Goal: Information Seeking & Learning: Learn about a topic

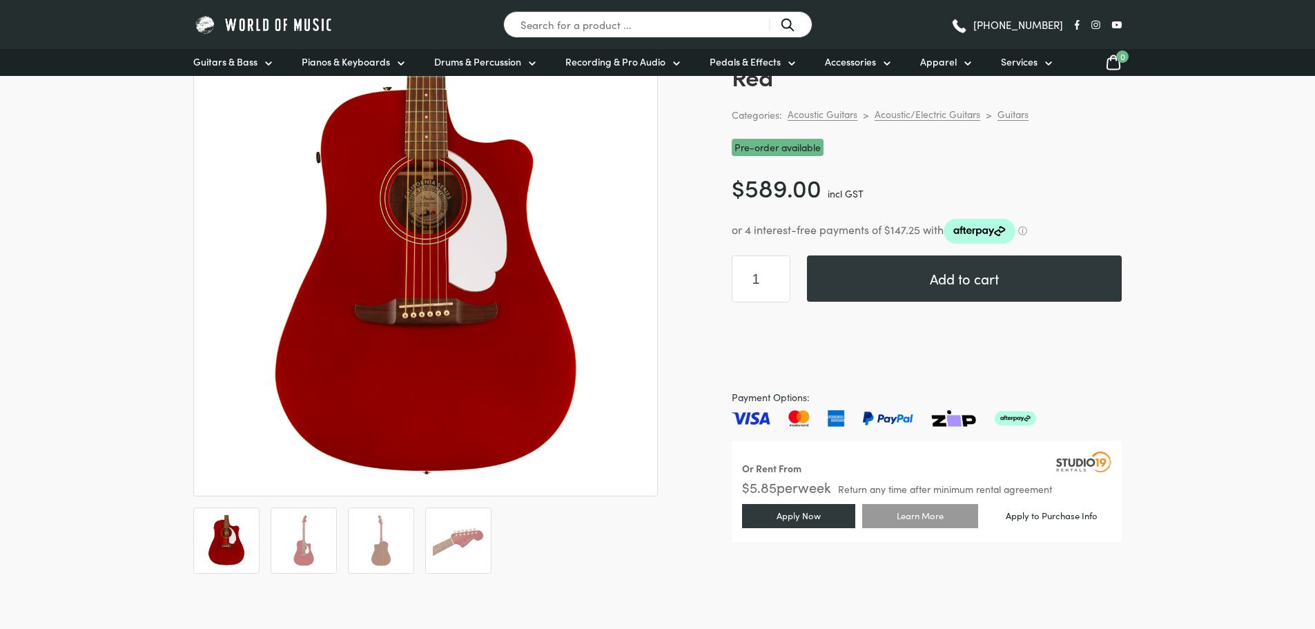
scroll to position [207, 0]
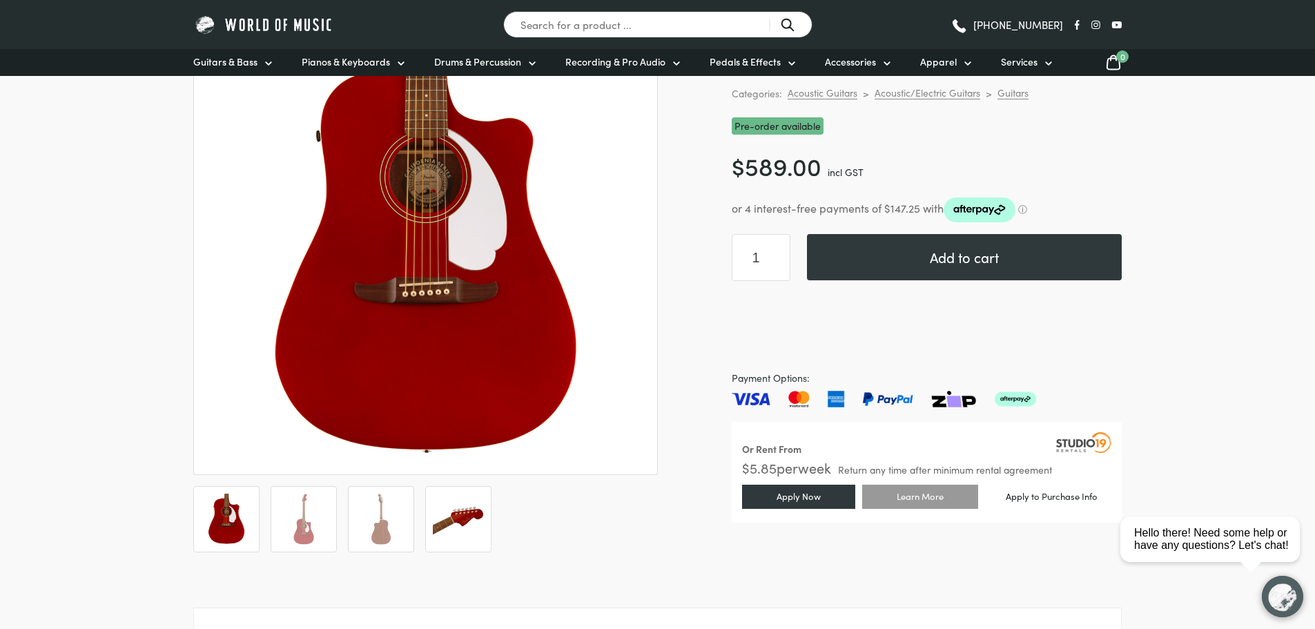
click at [451, 498] on img at bounding box center [458, 519] width 51 height 51
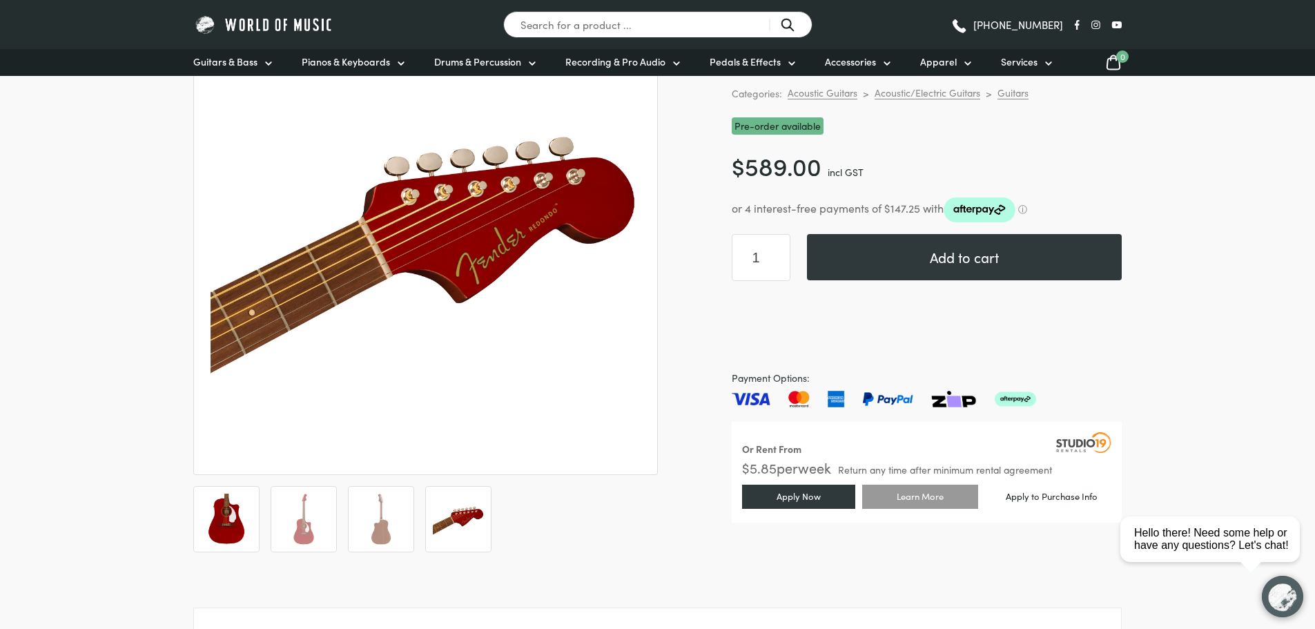
click at [220, 531] on img at bounding box center [226, 519] width 51 height 51
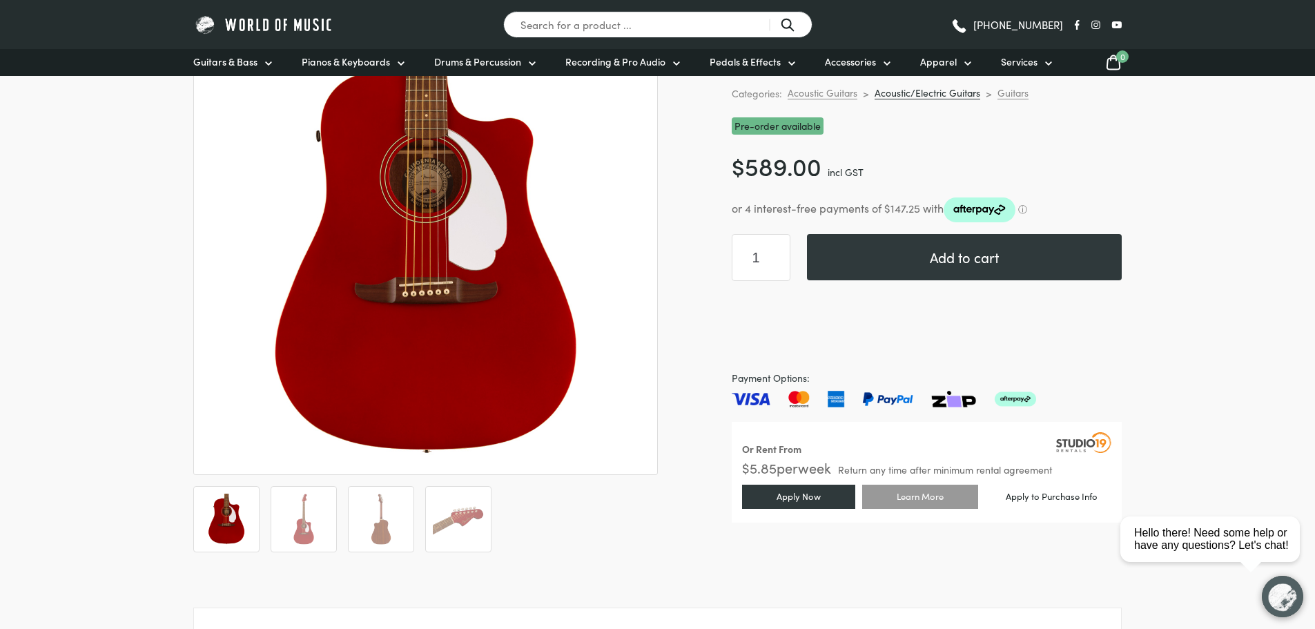
click at [961, 93] on link "Acoustic/Electric Guitars" at bounding box center [928, 92] width 106 height 13
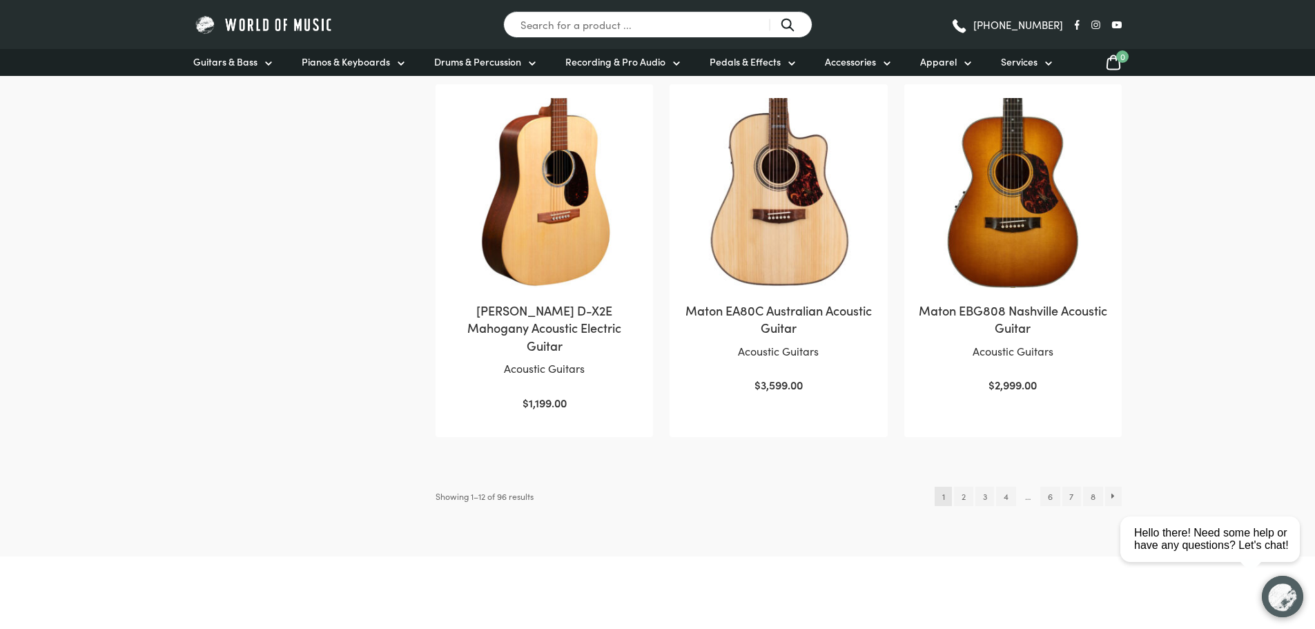
scroll to position [1381, 0]
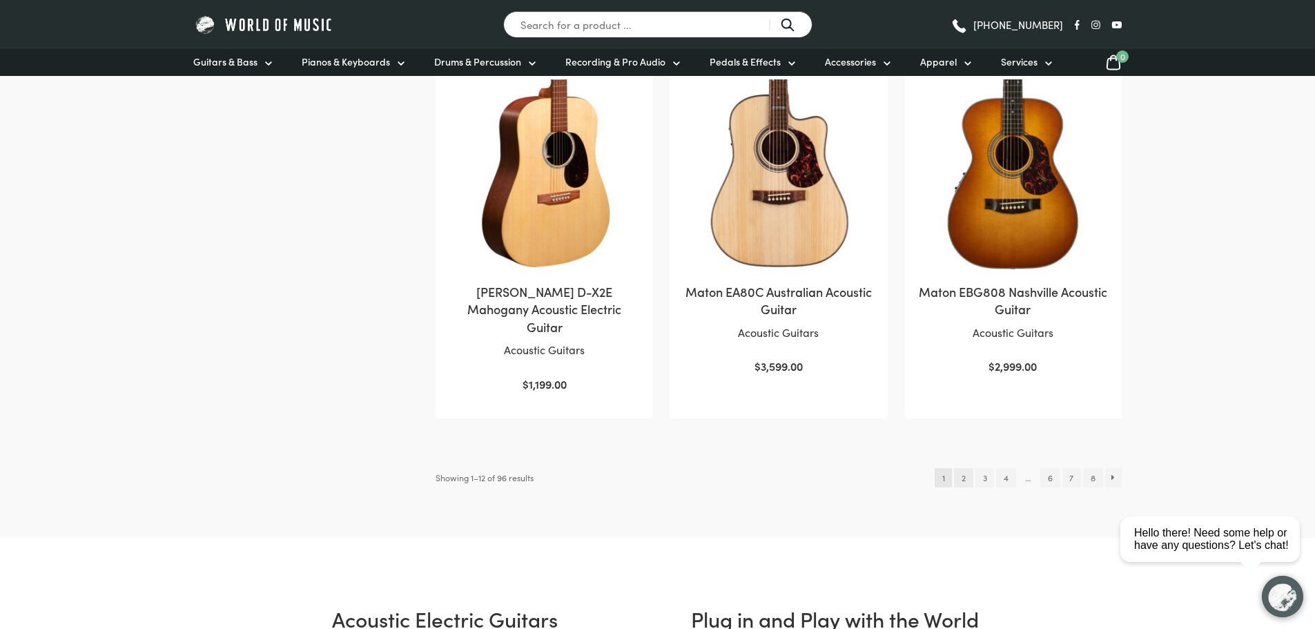
click at [964, 468] on link "2" at bounding box center [963, 477] width 19 height 19
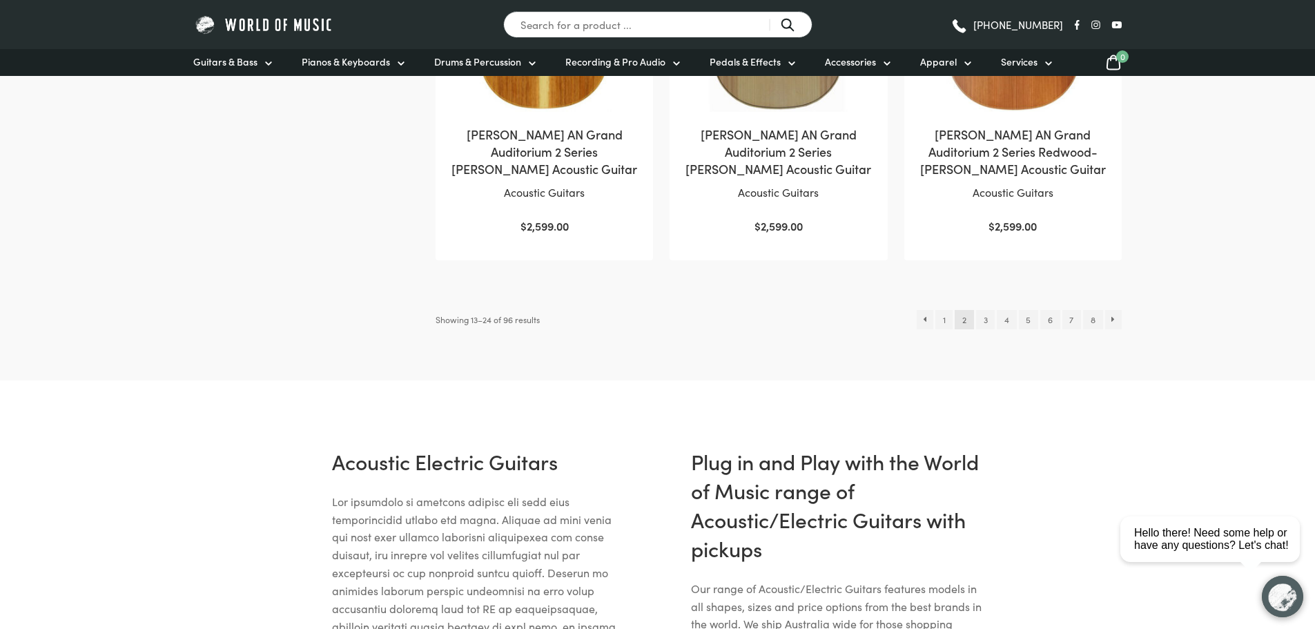
scroll to position [1450, 0]
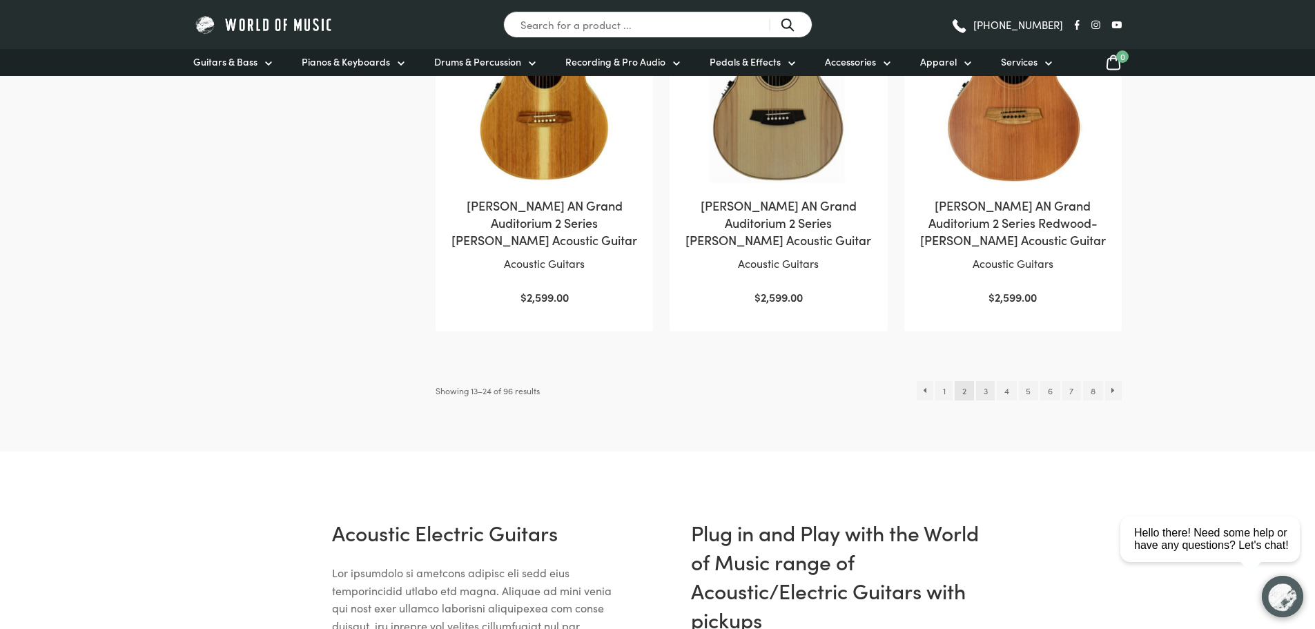
click at [986, 396] on link "3" at bounding box center [985, 390] width 19 height 19
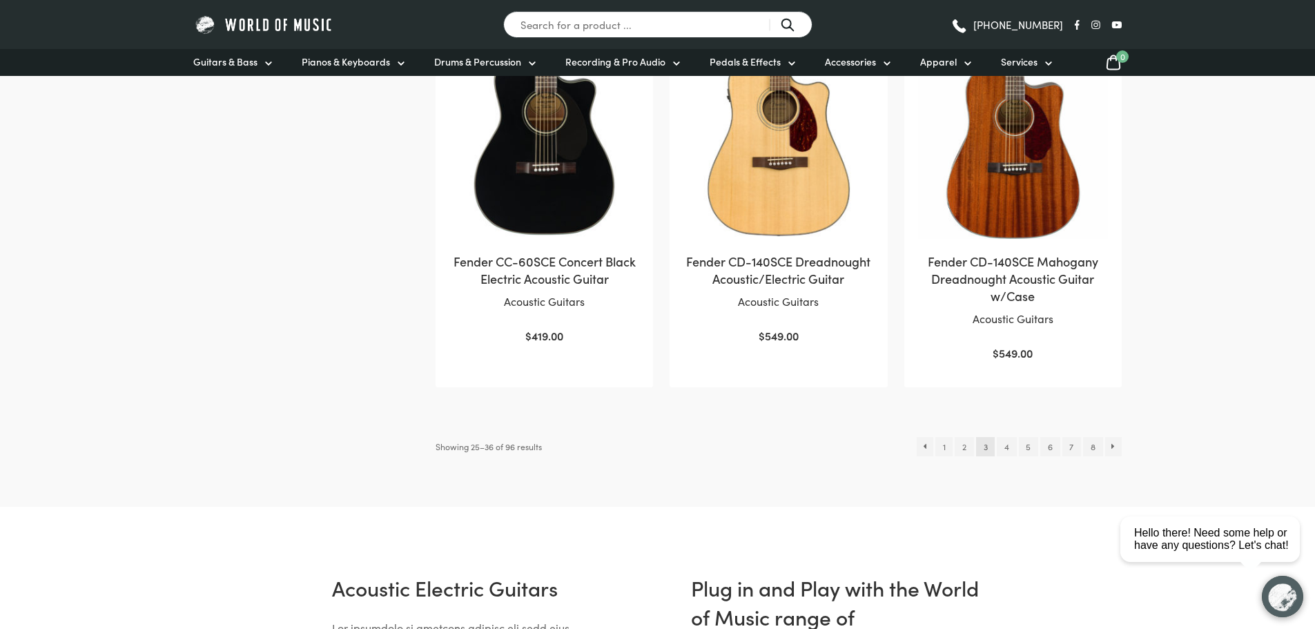
scroll to position [1450, 0]
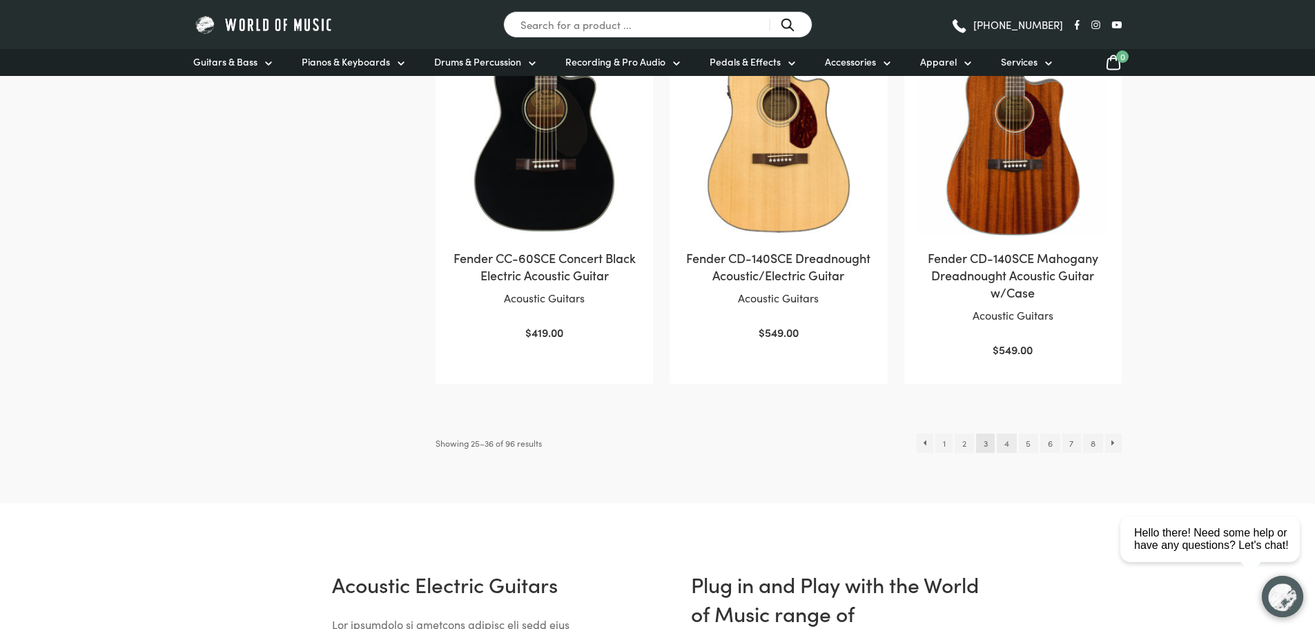
click at [1006, 447] on link "4" at bounding box center [1006, 443] width 19 height 19
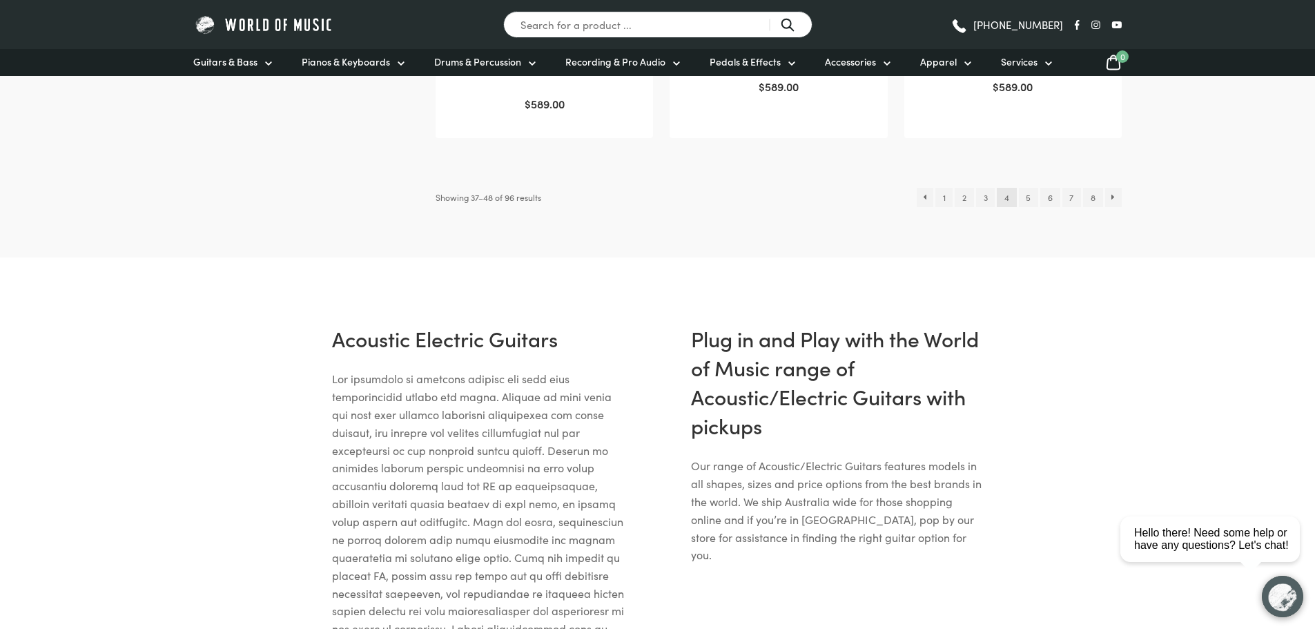
scroll to position [1726, 0]
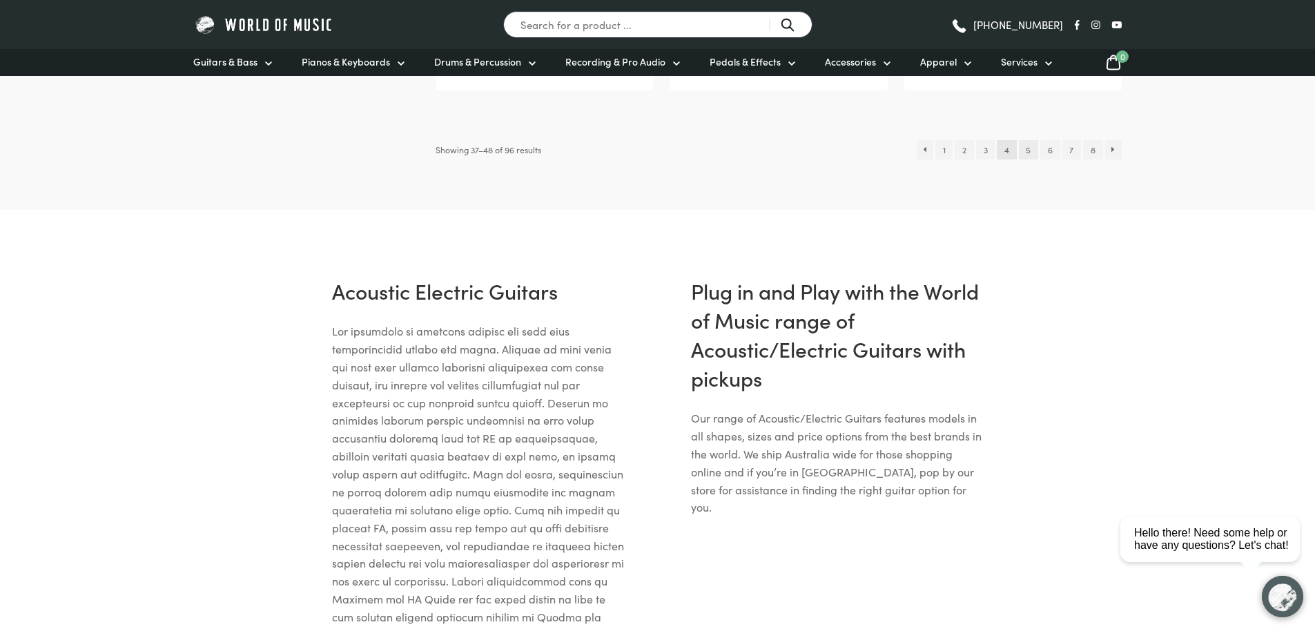
click at [1028, 153] on link "5" at bounding box center [1028, 149] width 19 height 19
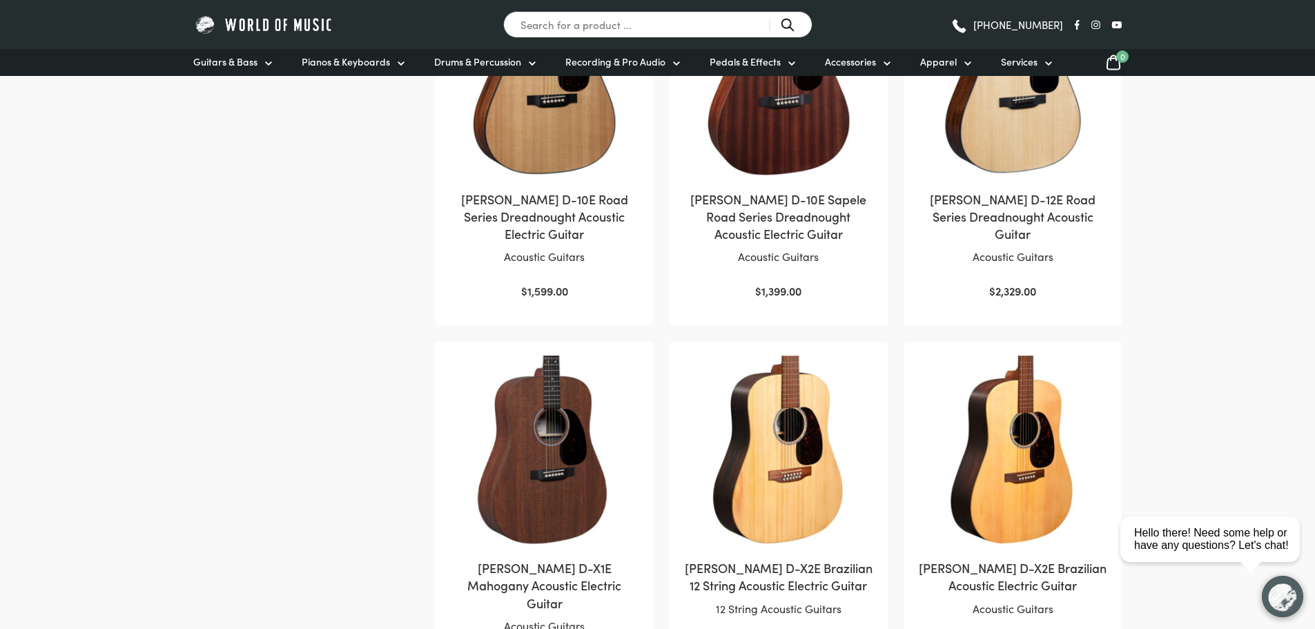
scroll to position [1588, 0]
